Goal: Task Accomplishment & Management: Complete application form

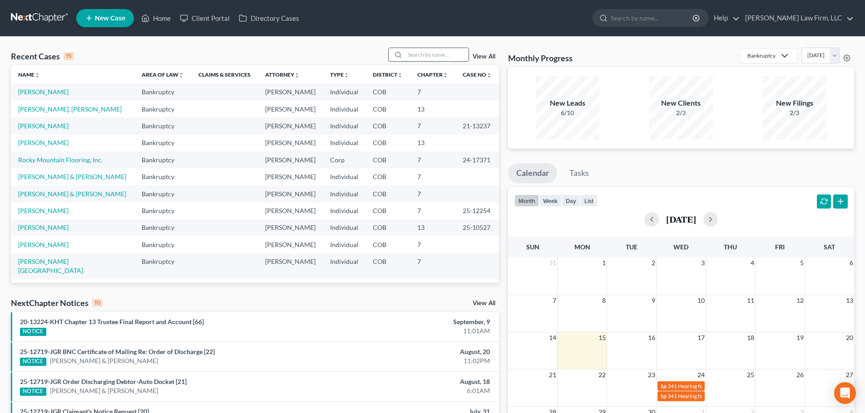
click at [438, 55] on input "search" at bounding box center [437, 54] width 64 height 13
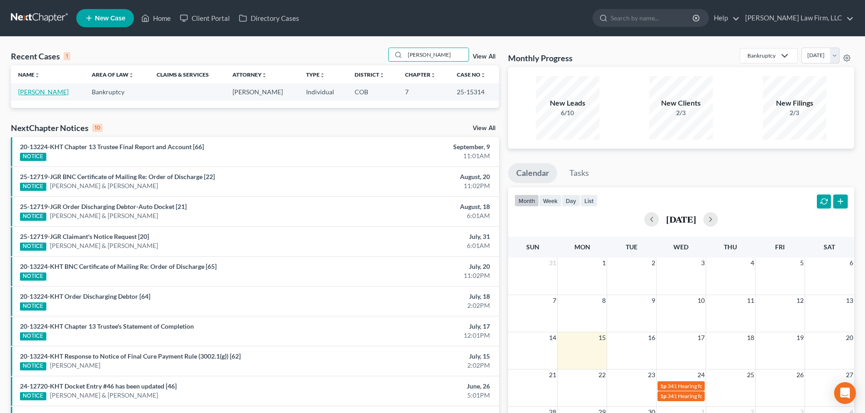
type input "[PERSON_NAME]"
click at [34, 92] on link "[PERSON_NAME]" at bounding box center [43, 92] width 50 height 8
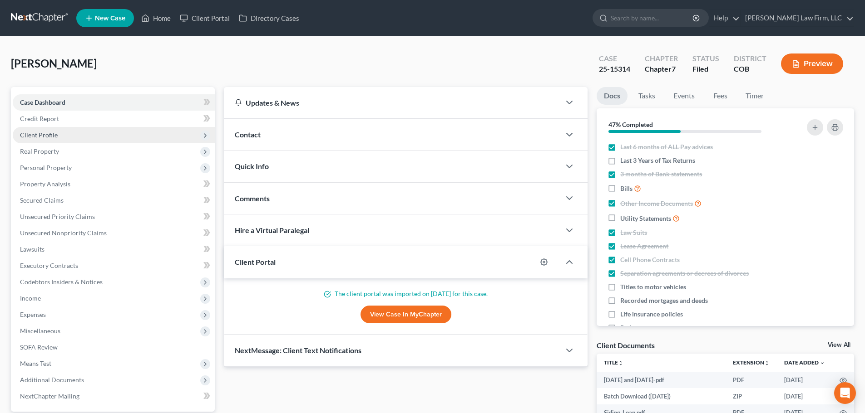
click at [62, 134] on span "Client Profile" at bounding box center [114, 135] width 202 height 16
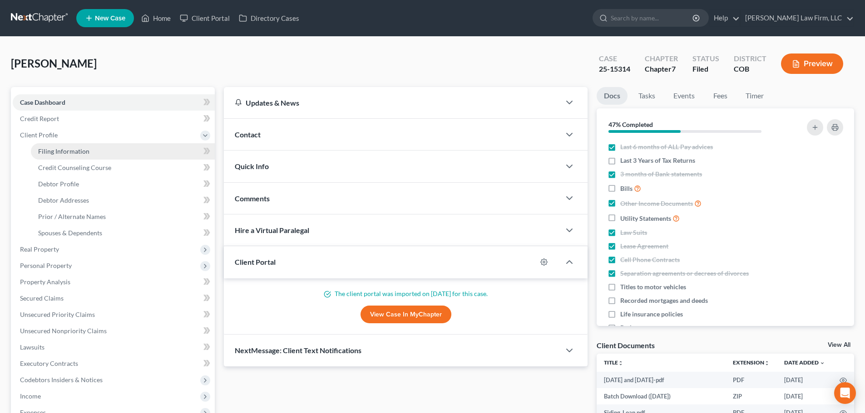
click at [65, 148] on span "Filing Information" at bounding box center [63, 152] width 51 height 8
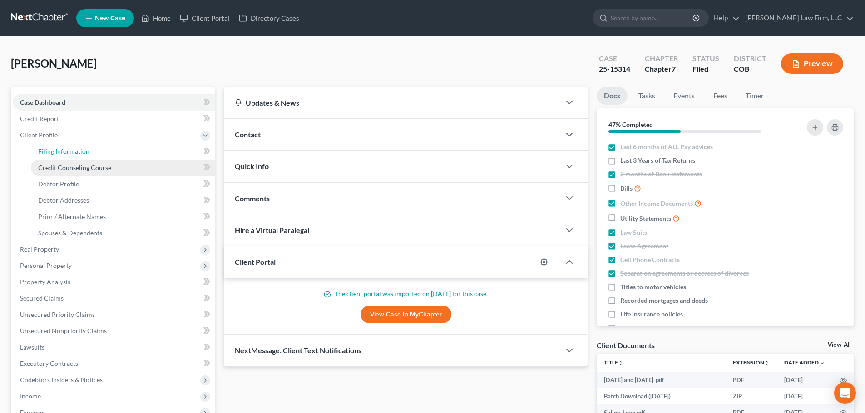
select select "1"
select select "0"
select select "5"
